Goal: Obtain resource: Obtain resource

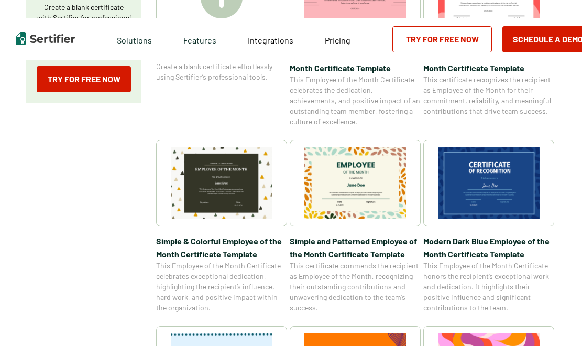
scroll to position [314, 0]
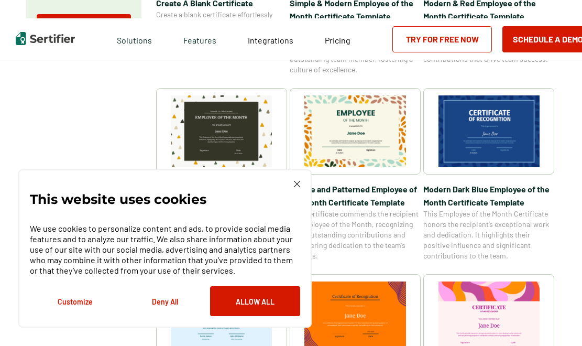
click at [493, 124] on img at bounding box center [489, 131] width 102 height 72
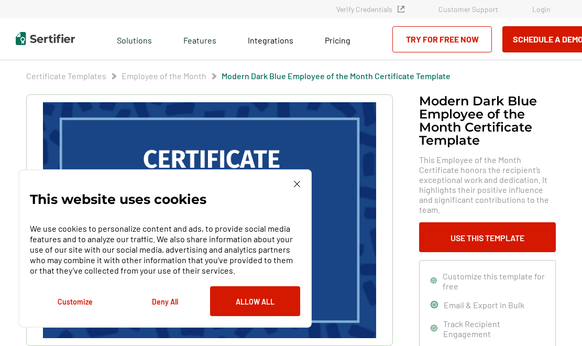
click at [300, 181] on img at bounding box center [297, 184] width 6 height 6
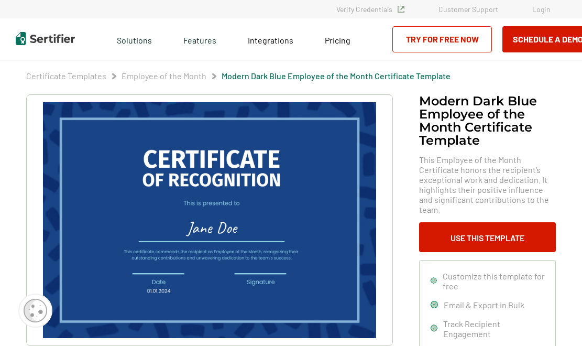
click at [298, 181] on img at bounding box center [209, 220] width 333 height 236
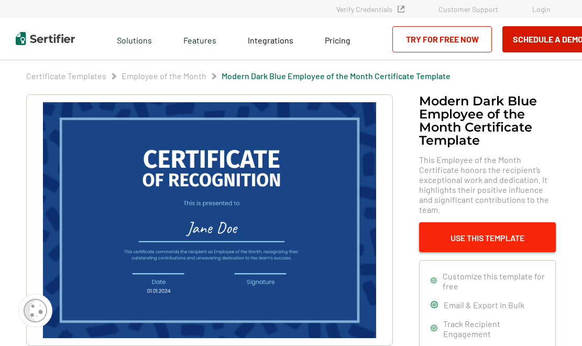
click at [460, 222] on button "Use This Template" at bounding box center [487, 237] width 137 height 30
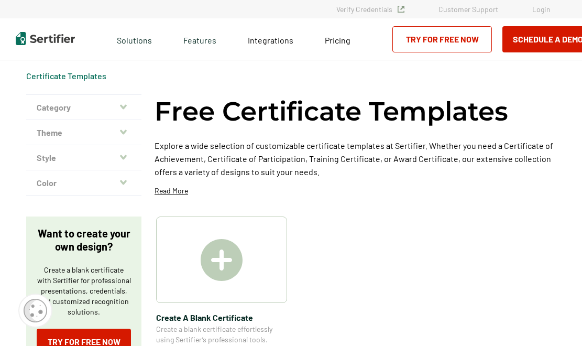
scroll to position [314, 0]
